Goal: Check status: Check status

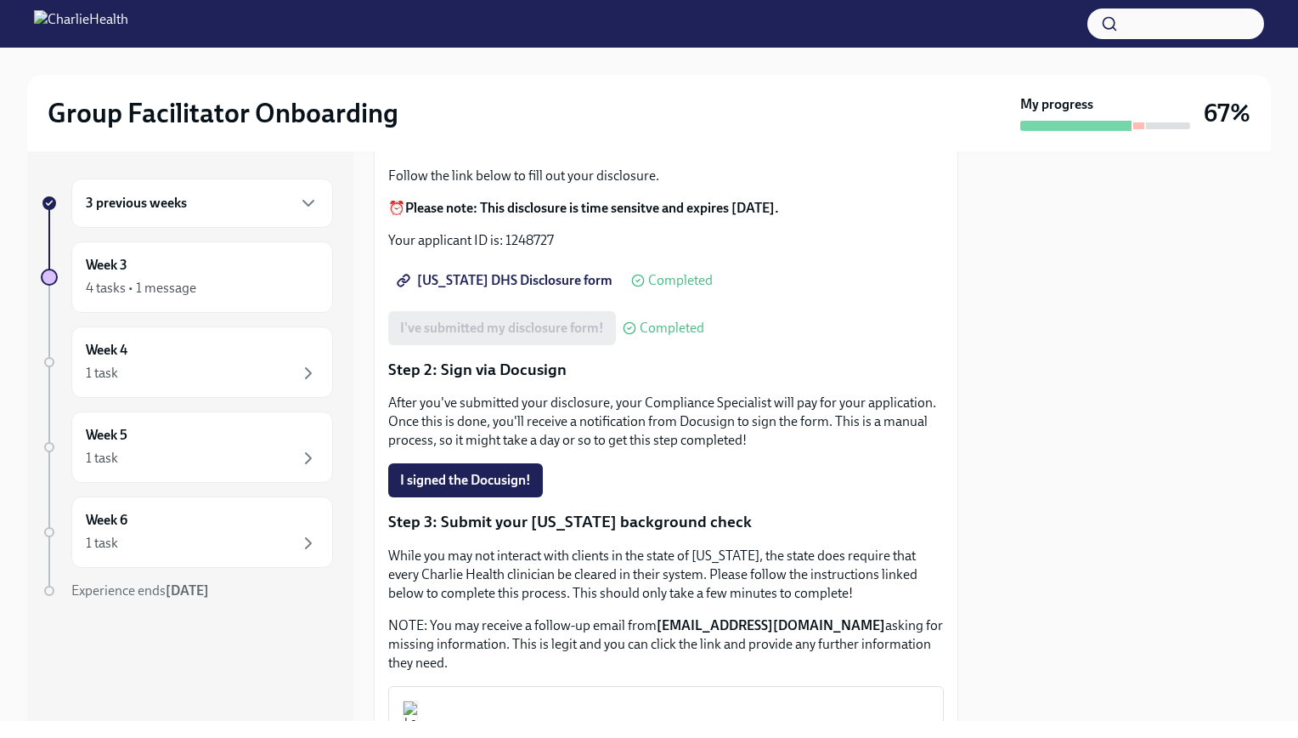
scroll to position [255, 0]
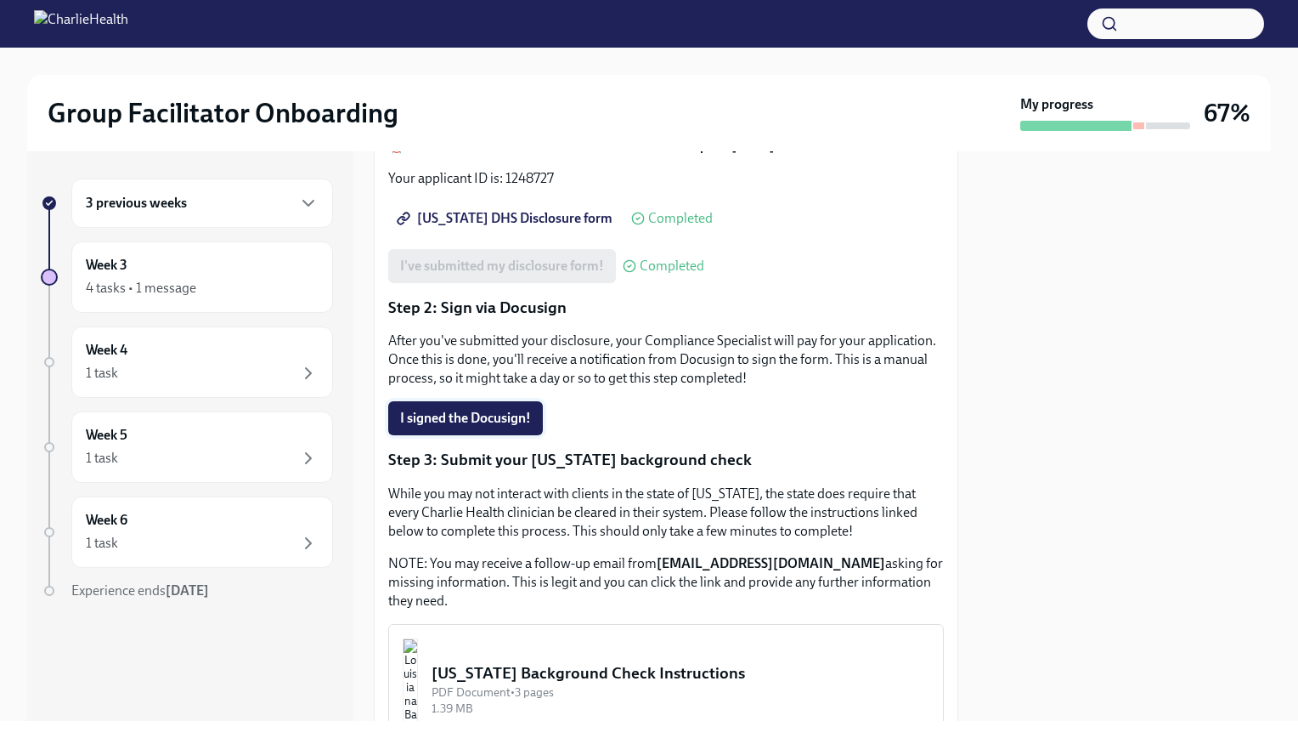
click at [480, 427] on span "I signed the Docusign!" at bounding box center [465, 418] width 131 height 17
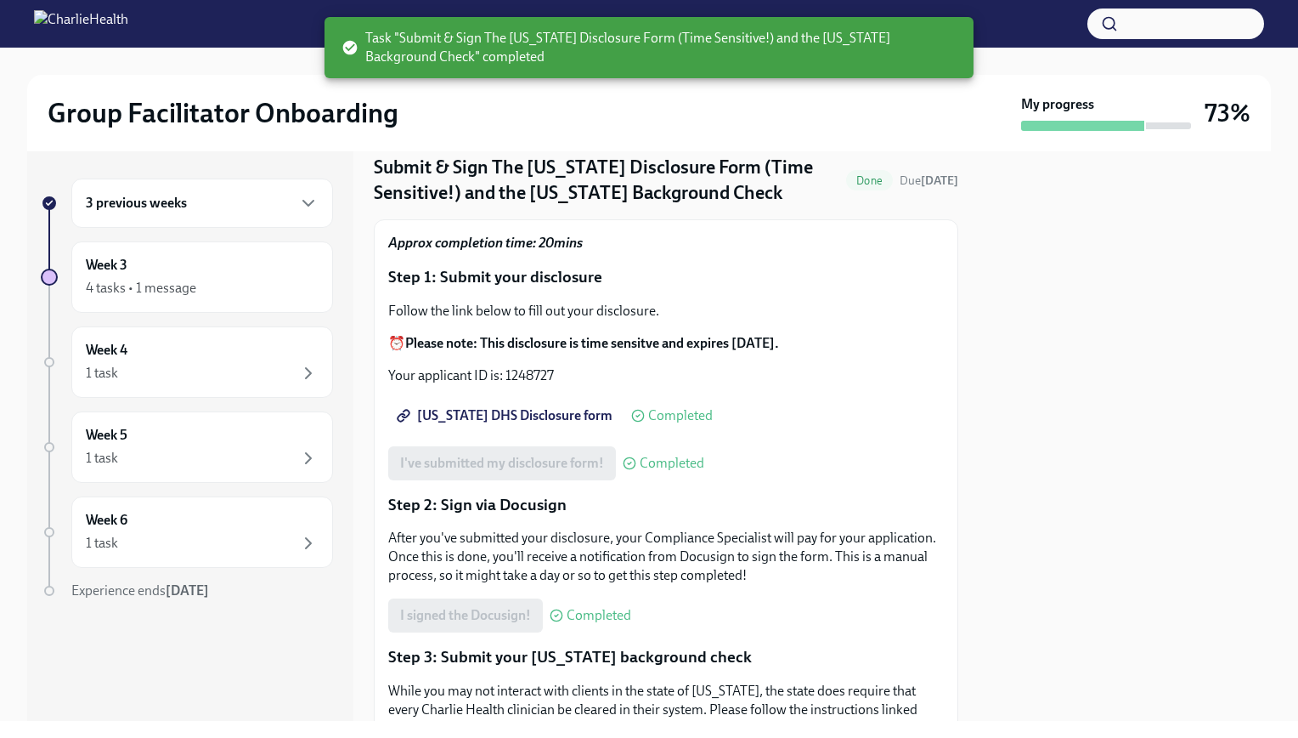
scroll to position [0, 0]
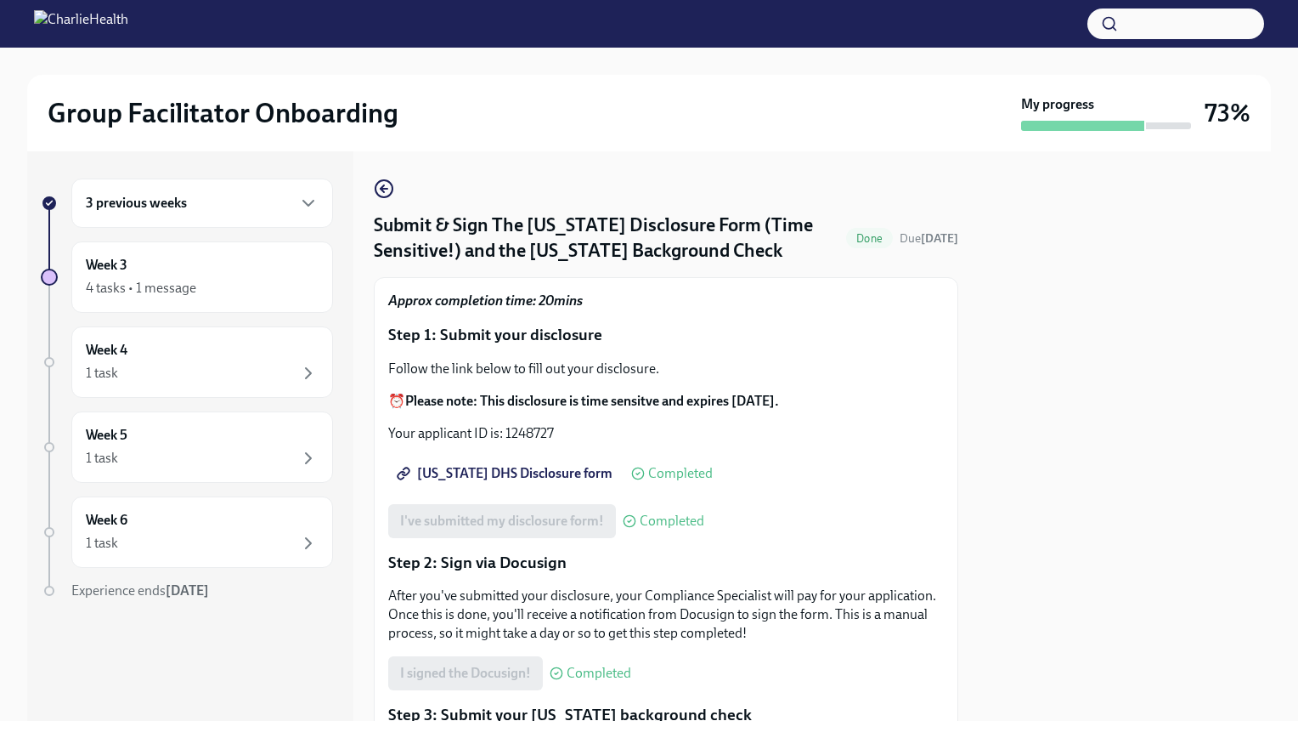
click at [233, 206] on div "3 previous weeks" at bounding box center [202, 203] width 233 height 20
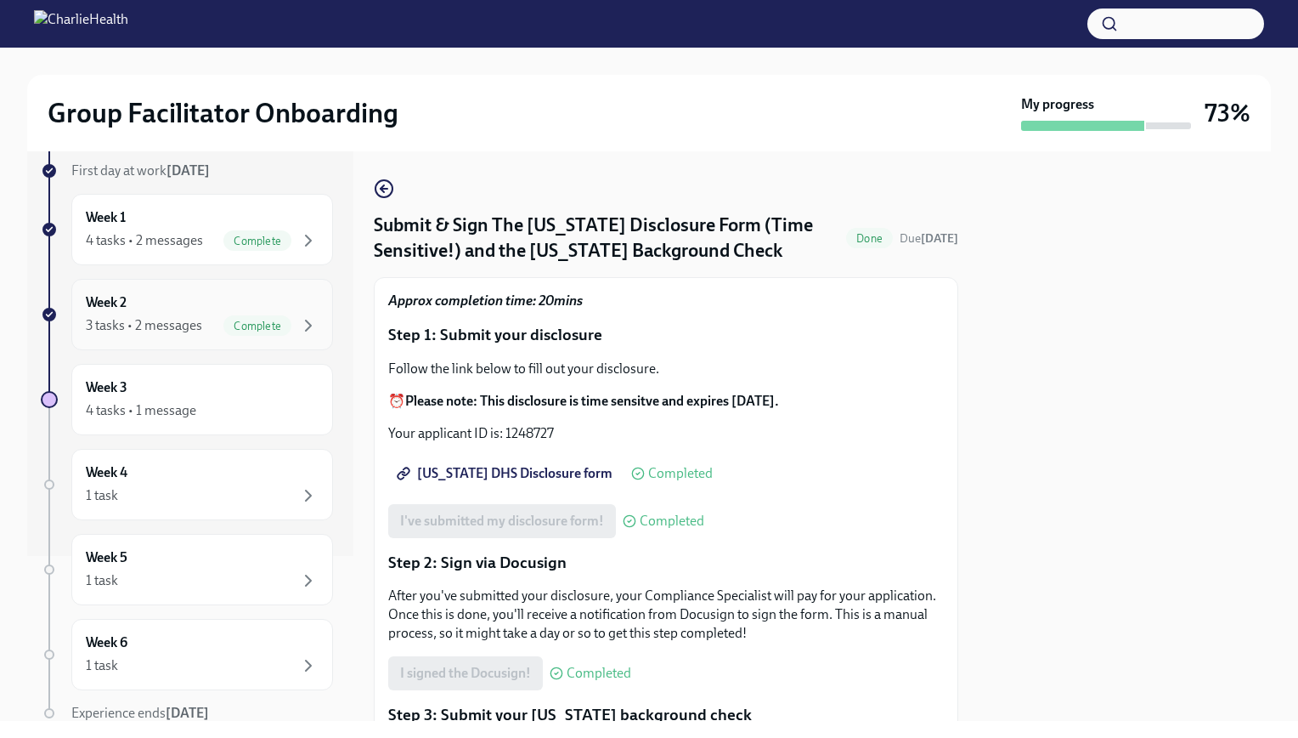
scroll to position [229, 0]
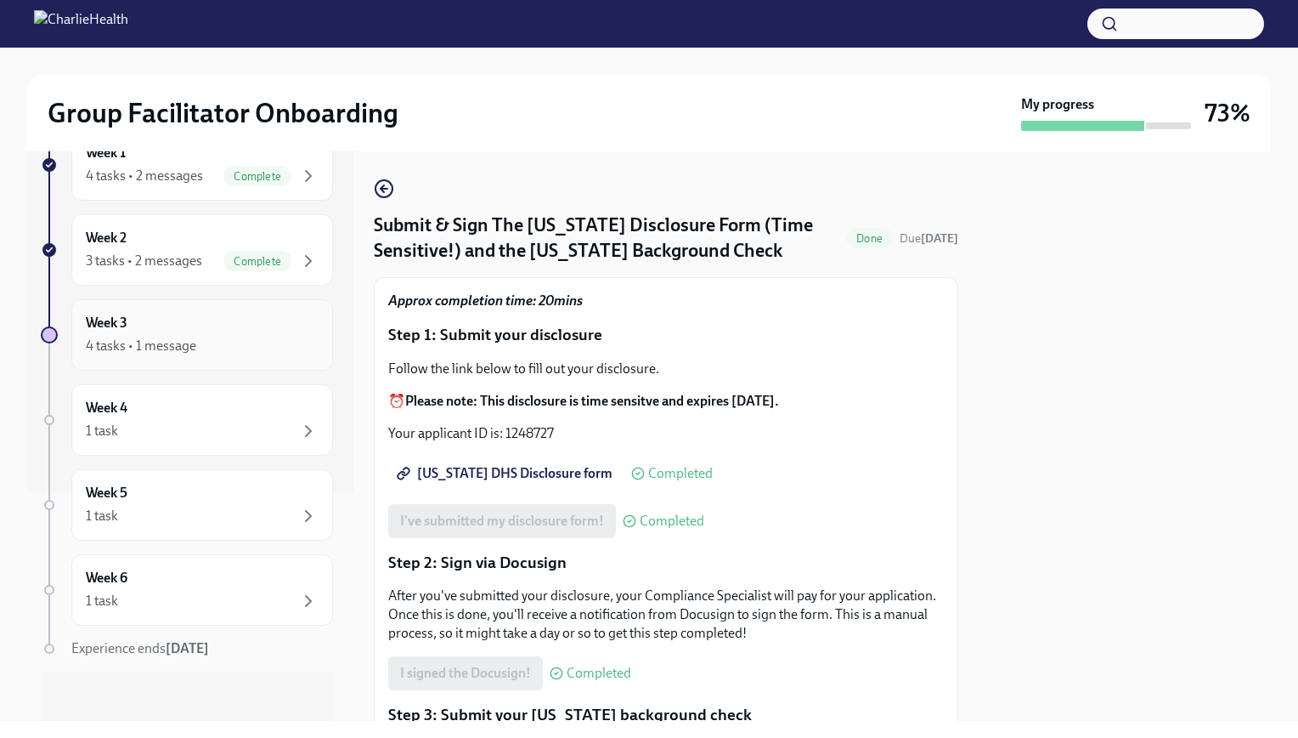
click at [251, 324] on div "Week 3 4 tasks • 1 message" at bounding box center [202, 335] width 233 height 42
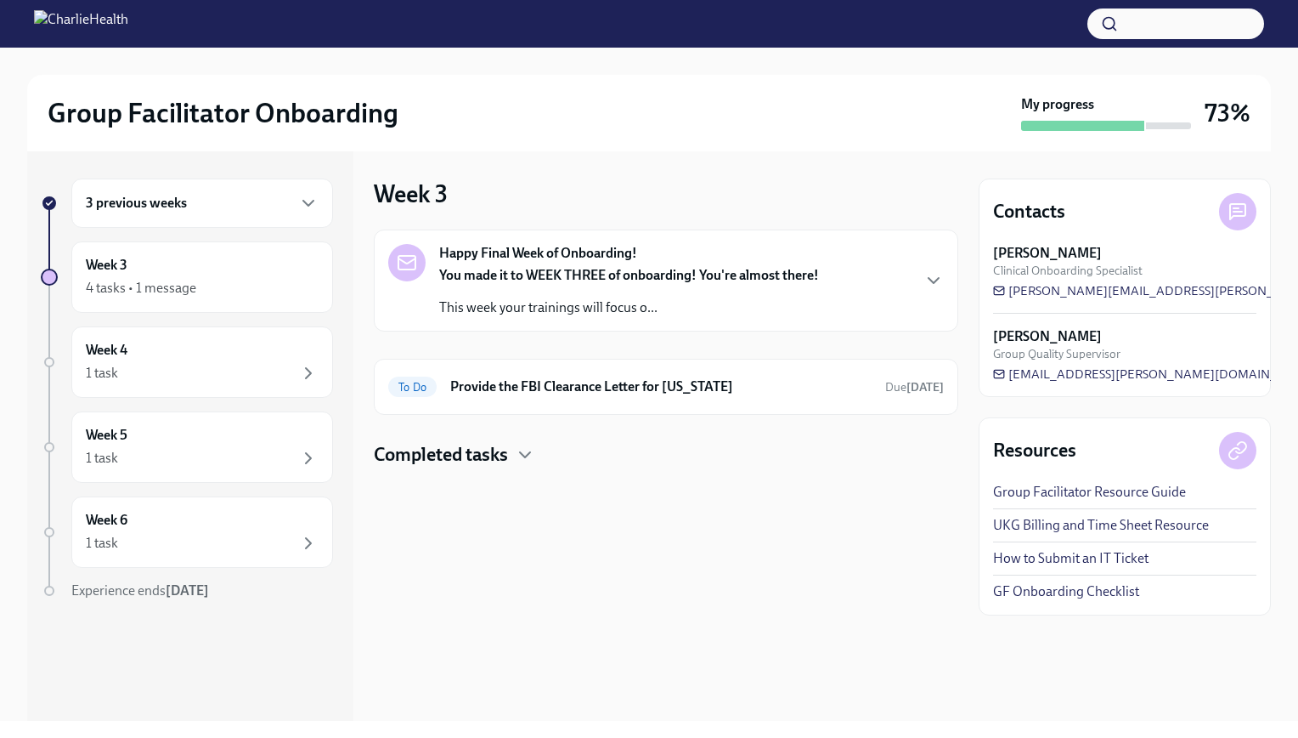
click at [579, 290] on div "You made it to WEEK THREE of onboarding! You're almost there! This week your tr…" at bounding box center [629, 291] width 380 height 51
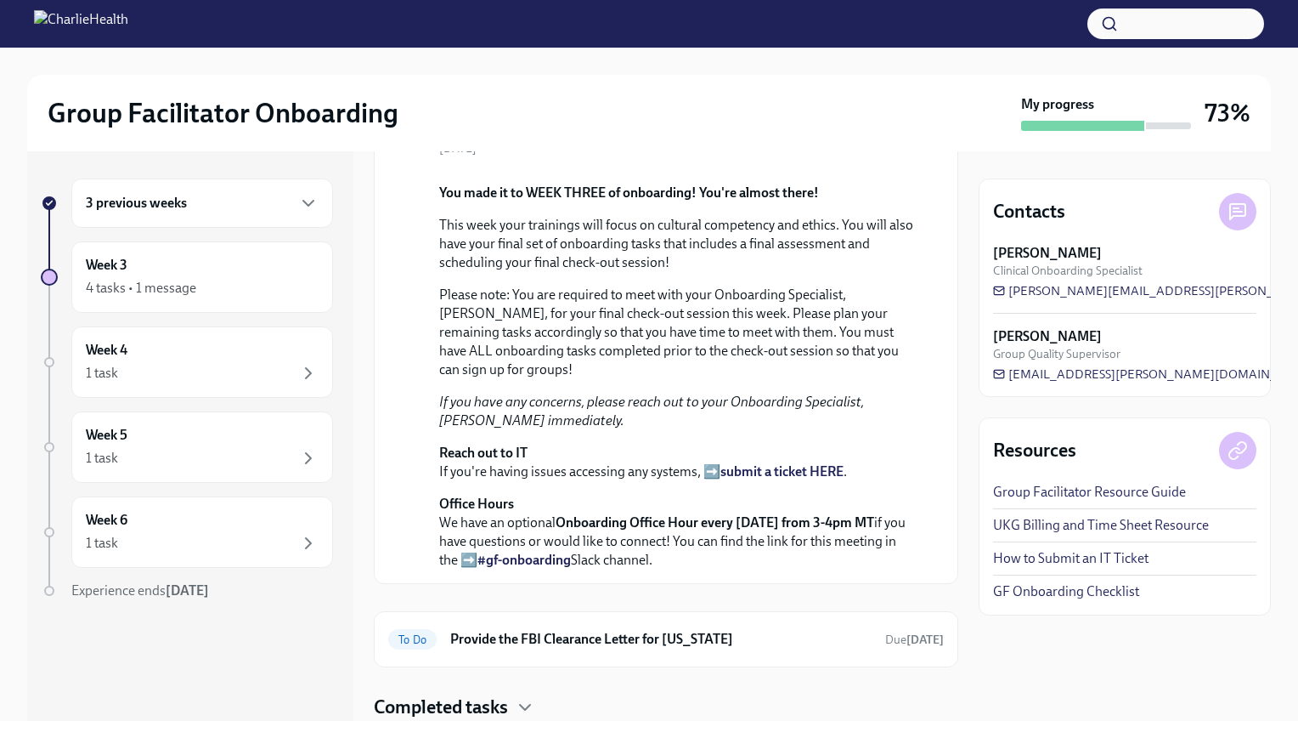
scroll to position [461, 0]
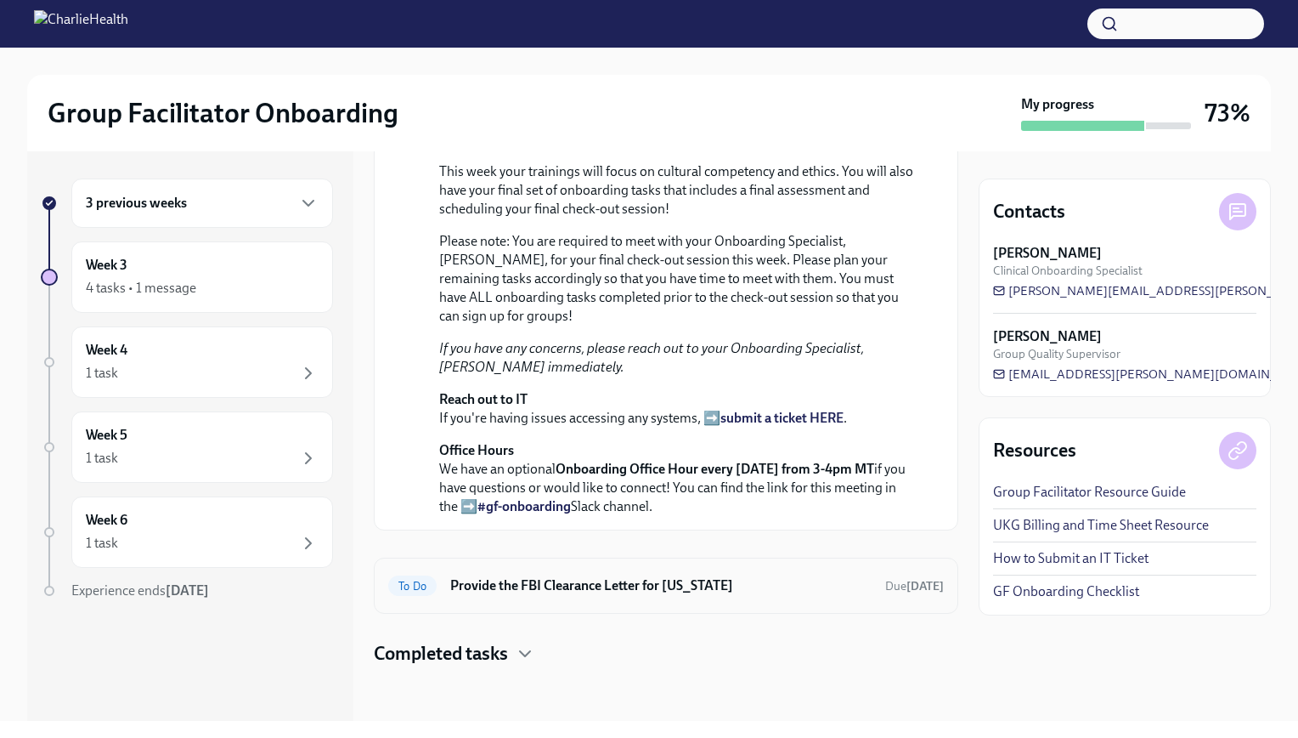
click at [586, 583] on h6 "Provide the FBI Clearance Letter for [US_STATE]" at bounding box center [660, 585] width 421 height 19
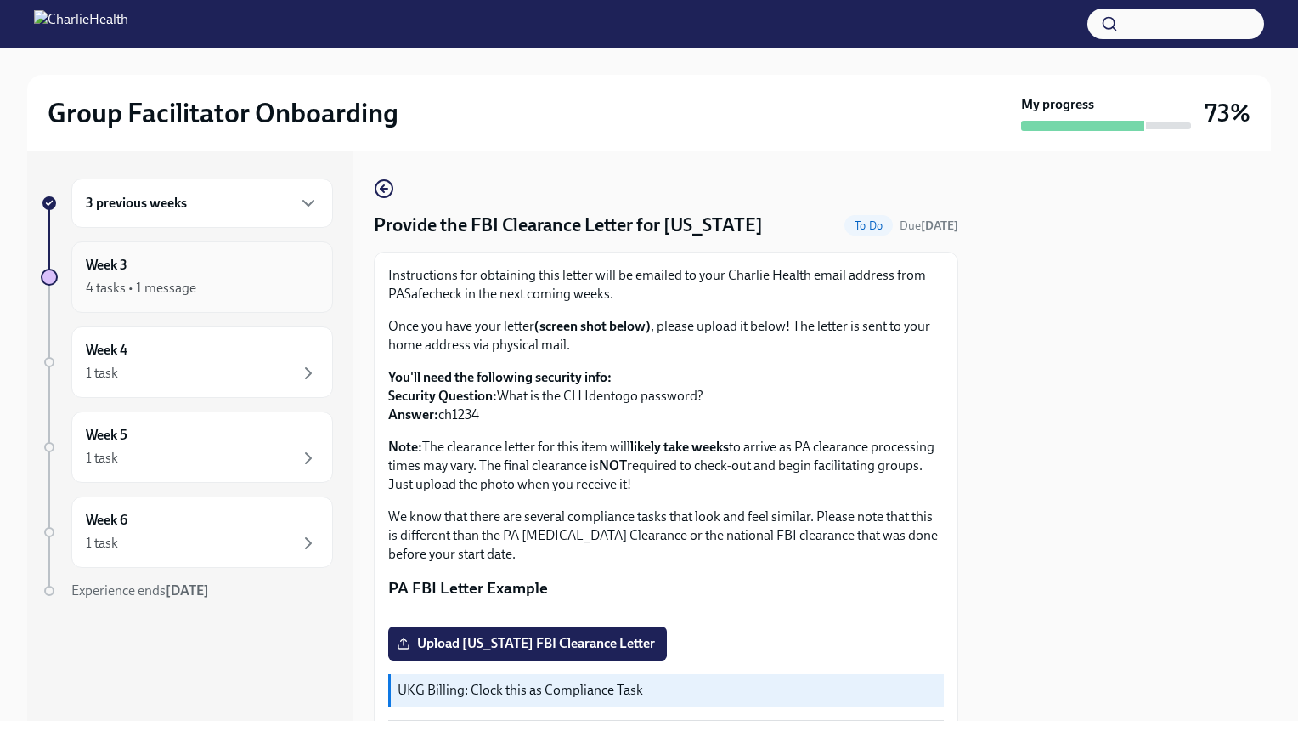
click at [252, 287] on div "4 tasks • 1 message" at bounding box center [202, 288] width 233 height 20
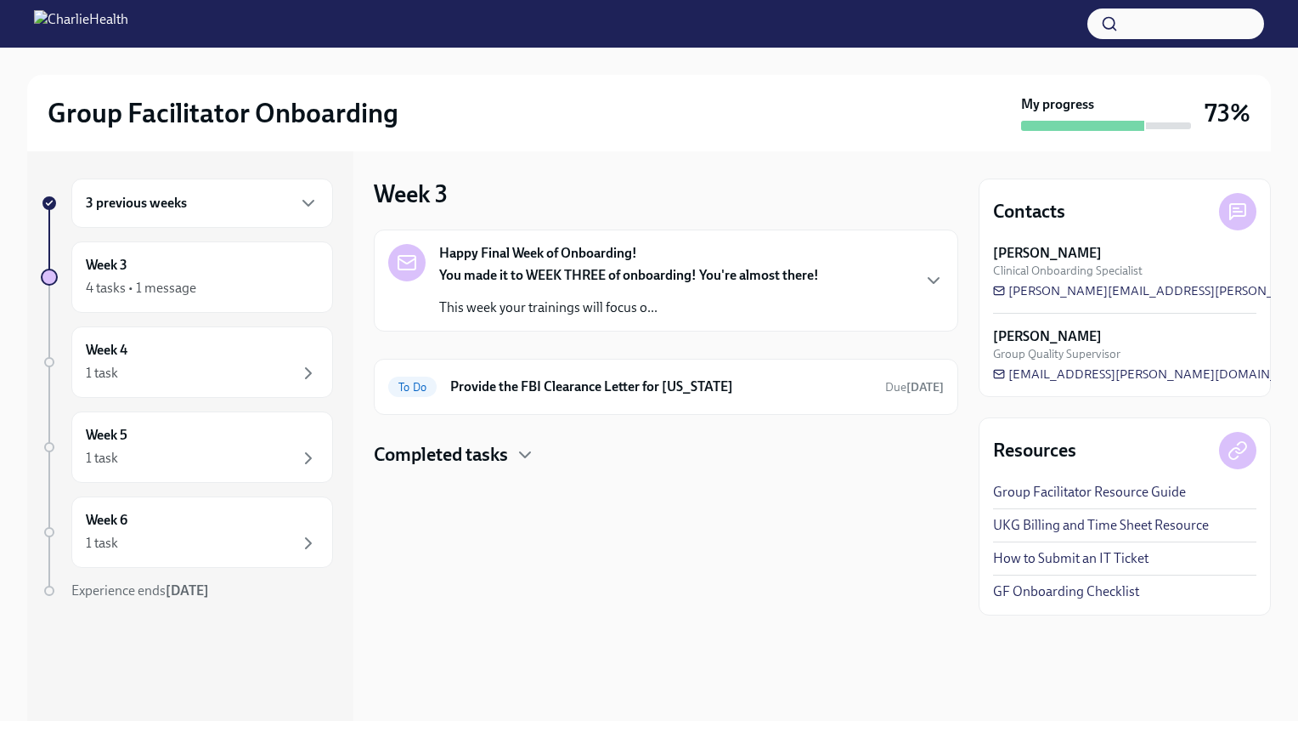
click at [553, 303] on div "You made it to WEEK THREE of onboarding! You're almost there! This week your tr…" at bounding box center [629, 291] width 380 height 51
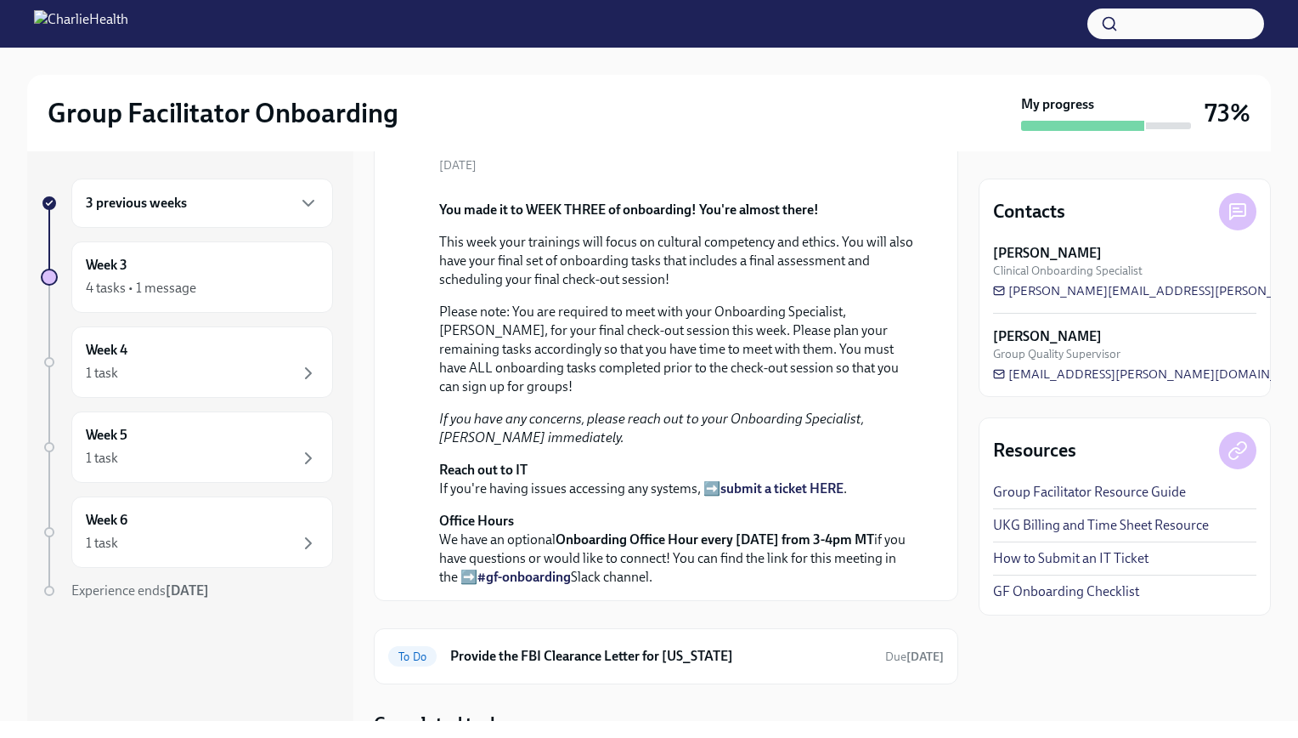
scroll to position [37, 0]
